Goal: Task Accomplishment & Management: Use online tool/utility

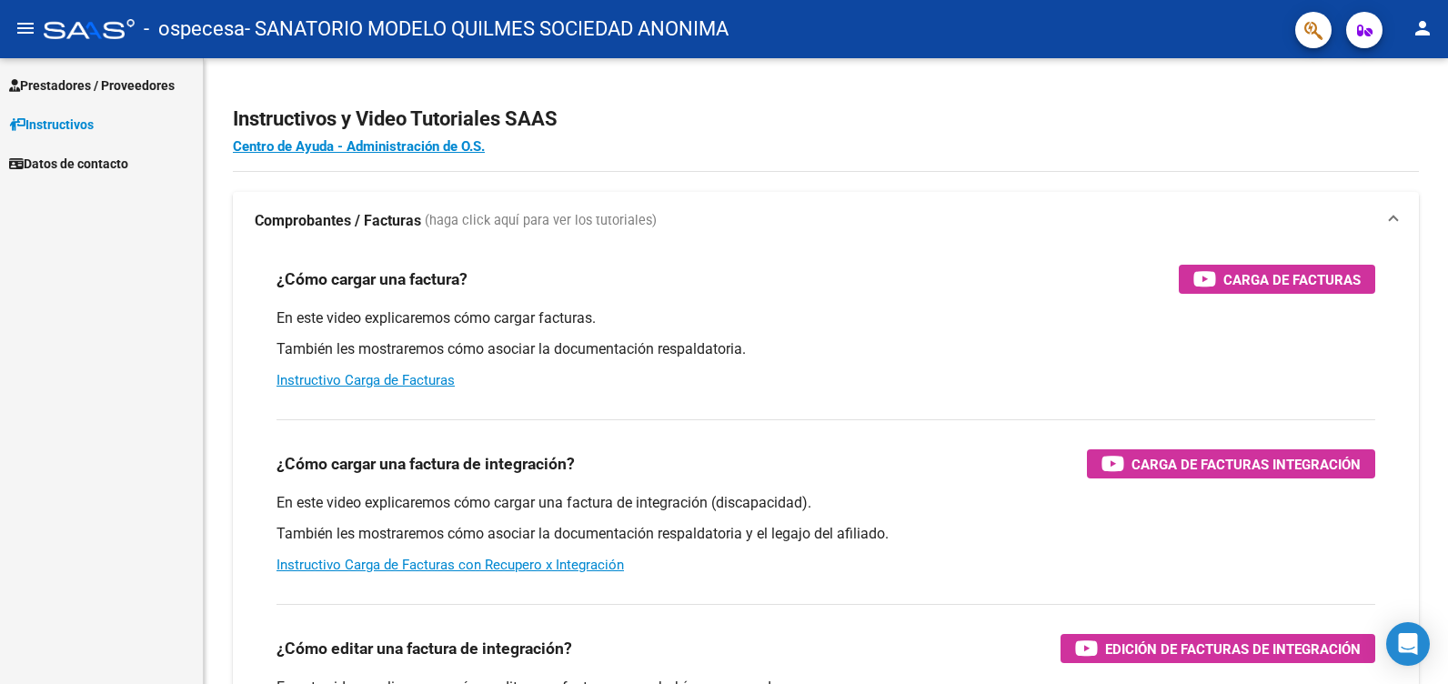
click at [156, 82] on span "Prestadores / Proveedores" at bounding box center [92, 85] width 166 height 20
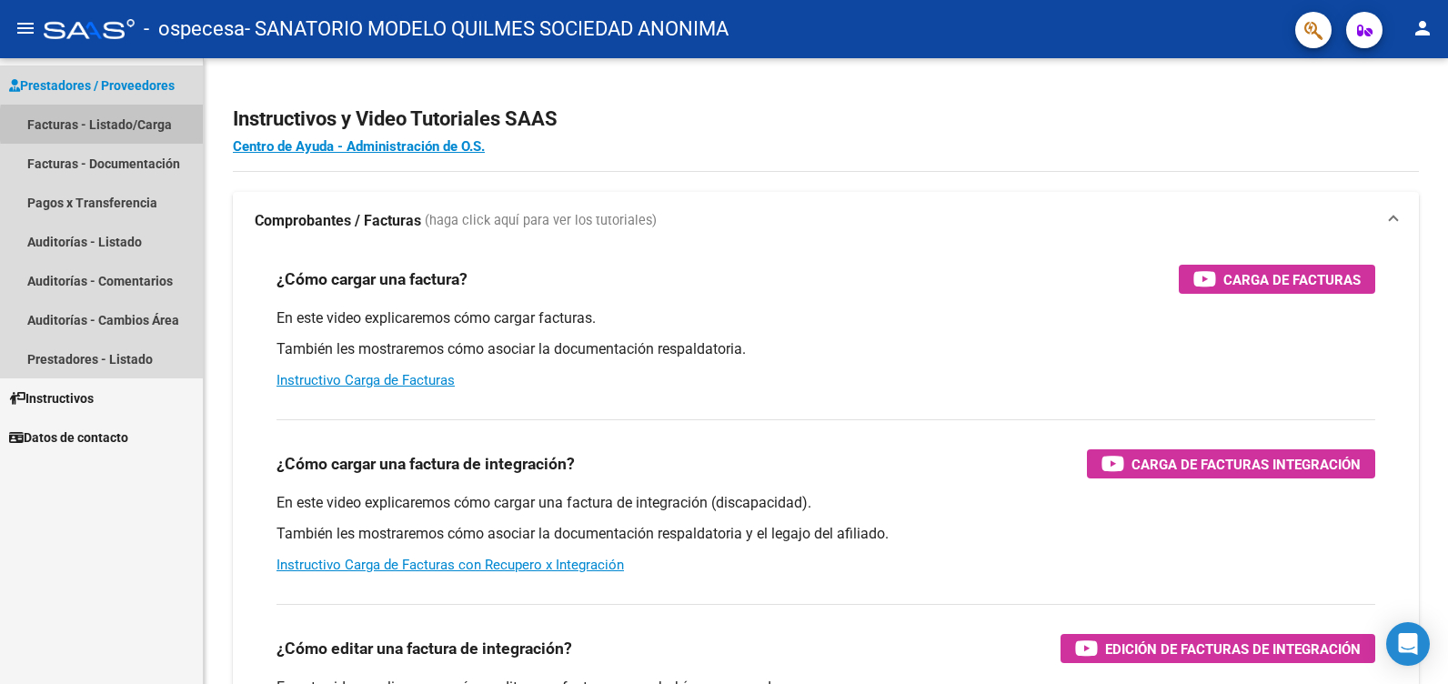
click at [151, 125] on link "Facturas - Listado/Carga" at bounding box center [101, 124] width 203 height 39
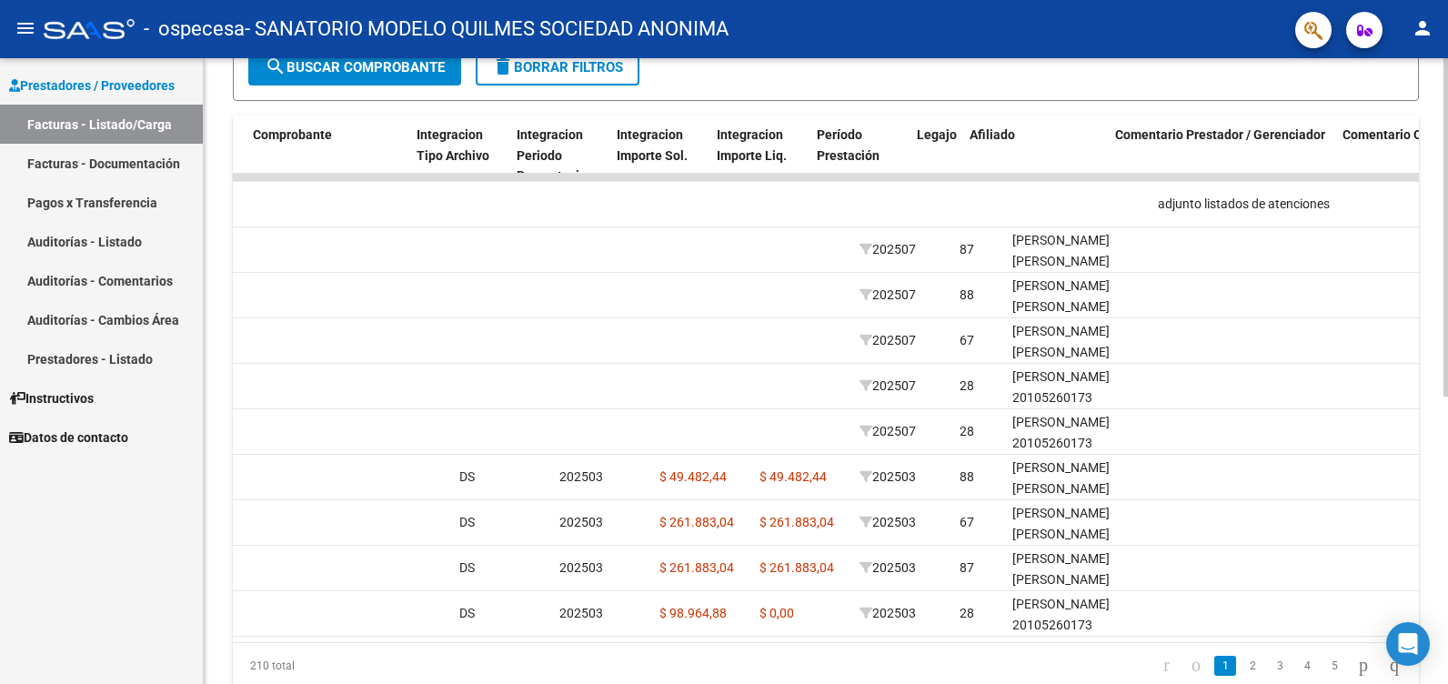
scroll to position [0, 1795]
